Goal: Task Accomplishment & Management: Manage account settings

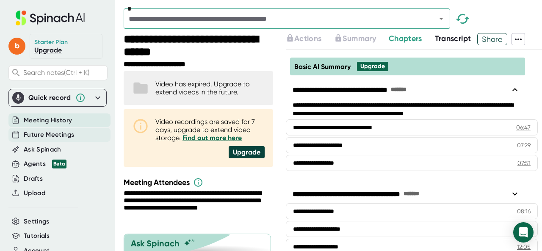
click at [40, 131] on span "Future Meetings" at bounding box center [49, 135] width 50 height 10
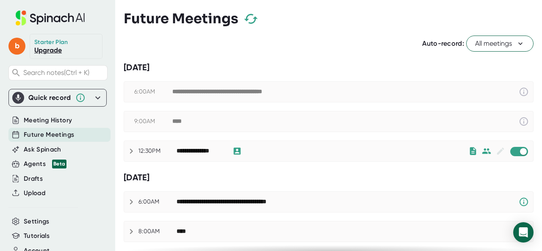
click at [509, 148] on div at bounding box center [518, 151] width 19 height 10
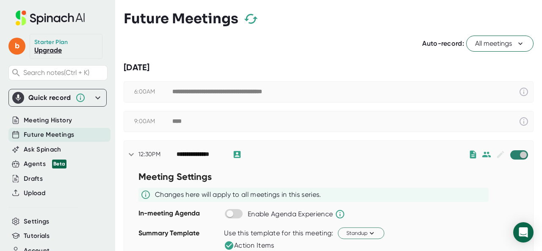
click at [511, 153] on input "checkbox" at bounding box center [523, 155] width 24 height 8
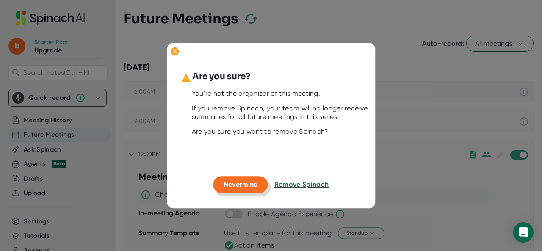
click at [260, 181] on button "Nevermind" at bounding box center [240, 185] width 55 height 17
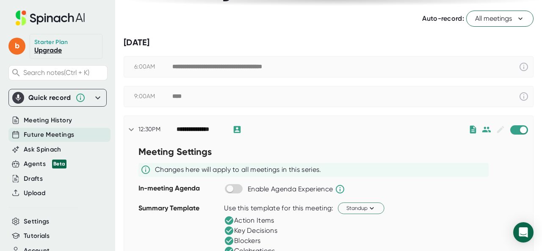
scroll to position [42, 0]
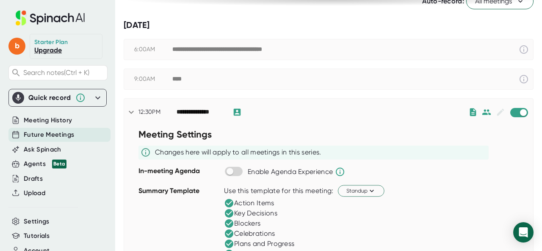
click at [241, 171] on span at bounding box center [234, 171] width 18 height 9
click at [241, 170] on input "checkbox" at bounding box center [230, 172] width 24 height 8
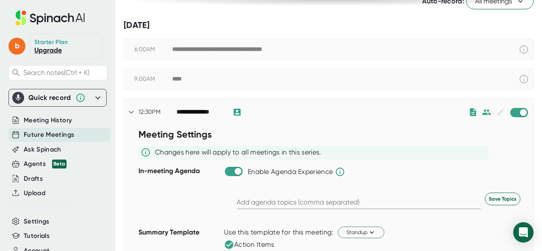
click at [238, 174] on span at bounding box center [234, 171] width 18 height 9
click at [227, 170] on input "checkbox" at bounding box center [238, 172] width 24 height 8
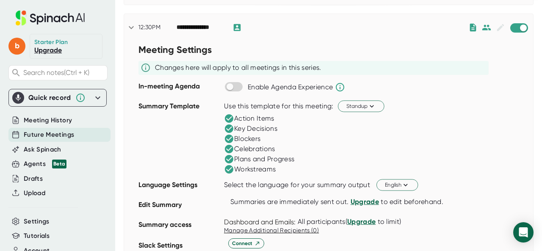
scroll to position [85, 0]
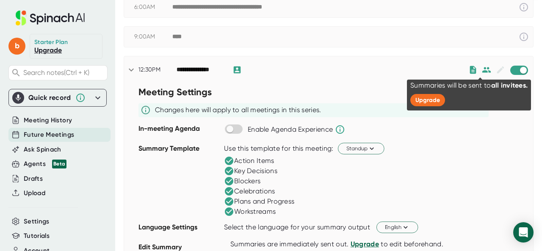
click at [482, 69] on icon at bounding box center [486, 69] width 9 height 9
click at [482, 70] on icon at bounding box center [486, 70] width 9 height 6
click at [482, 69] on icon at bounding box center [486, 69] width 9 height 9
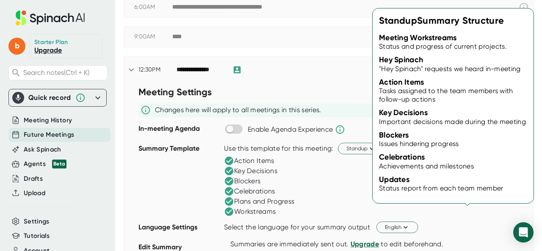
click at [468, 71] on icon at bounding box center [472, 69] width 9 height 9
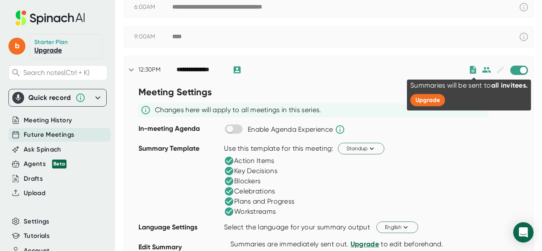
click at [482, 67] on icon at bounding box center [486, 70] width 9 height 6
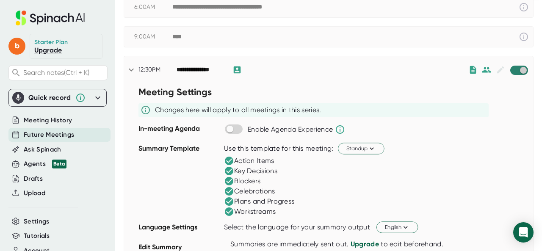
click at [511, 68] on input "checkbox" at bounding box center [523, 70] width 24 height 8
checkbox input "true"
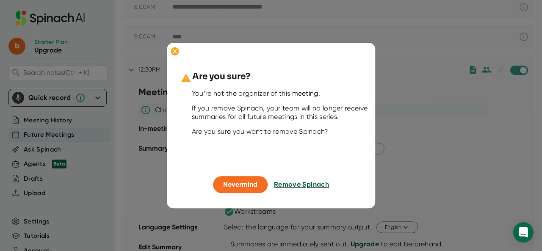
click at [296, 183] on span "Remove Spinach" at bounding box center [301, 185] width 55 height 8
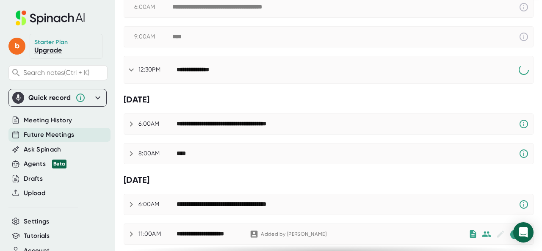
click at [296, 183] on div "[DATE]" at bounding box center [329, 180] width 410 height 11
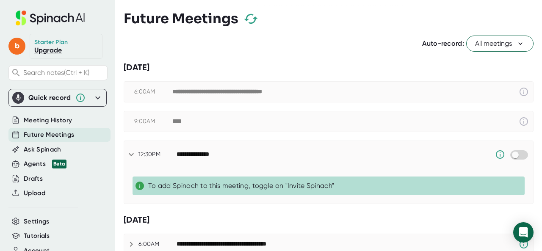
scroll to position [42, 0]
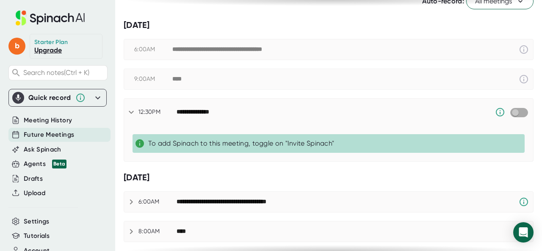
click at [506, 114] on input "checkbox" at bounding box center [515, 113] width 24 height 8
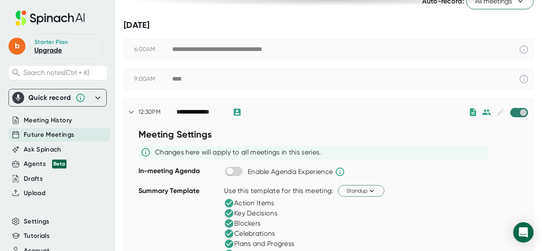
click at [511, 112] on input "checkbox" at bounding box center [523, 113] width 24 height 8
checkbox input "true"
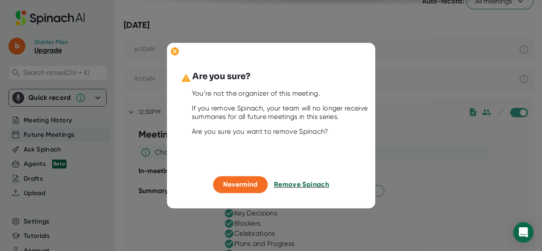
click at [295, 186] on span "Remove Spinach" at bounding box center [301, 185] width 55 height 8
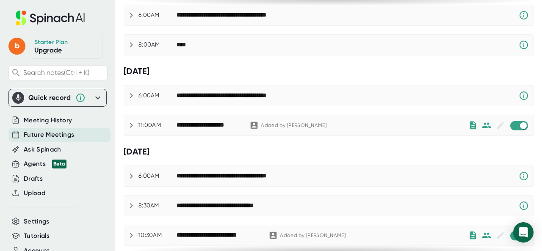
scroll to position [247, 0]
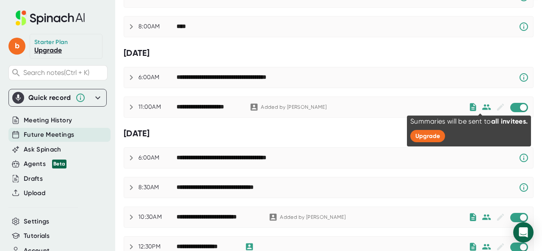
click at [482, 104] on icon at bounding box center [486, 107] width 9 height 6
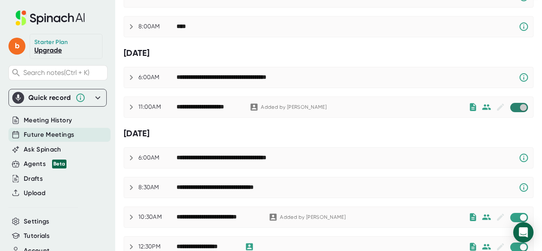
click at [511, 108] on input "checkbox" at bounding box center [523, 108] width 24 height 8
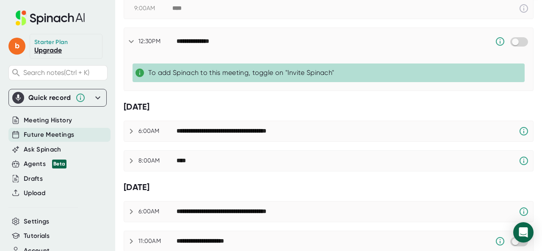
scroll to position [17, 0]
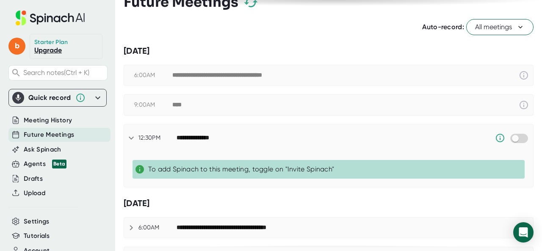
click at [41, 53] on link "Upgrade" at bounding box center [48, 50] width 28 height 8
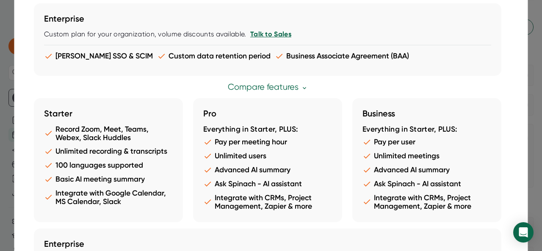
scroll to position [199, 0]
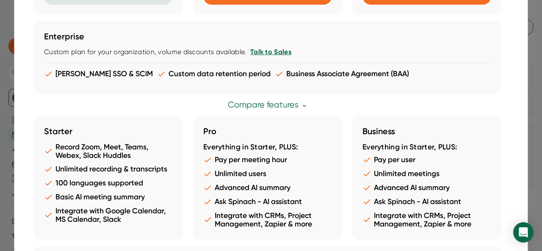
click at [100, 34] on h3 "Enterprise" at bounding box center [267, 36] width 447 height 10
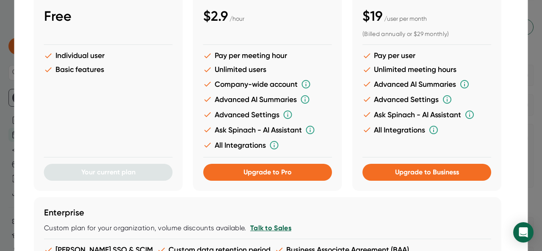
scroll to position [0, 0]
